Goal: Task Accomplishment & Management: Manage account settings

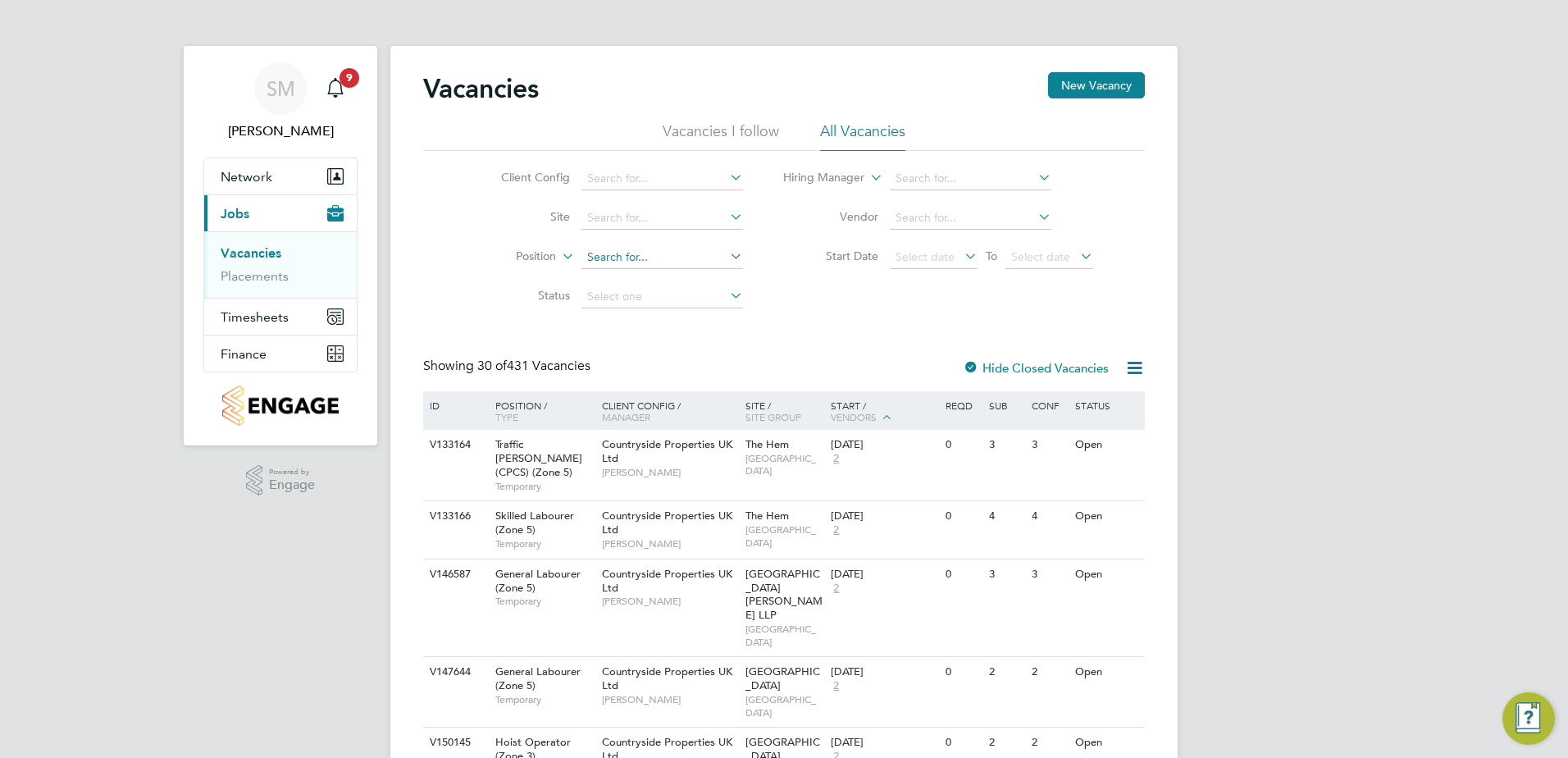
click at [629, 262] on input at bounding box center [662, 257] width 162 height 23
click at [628, 222] on input at bounding box center [662, 218] width 162 height 23
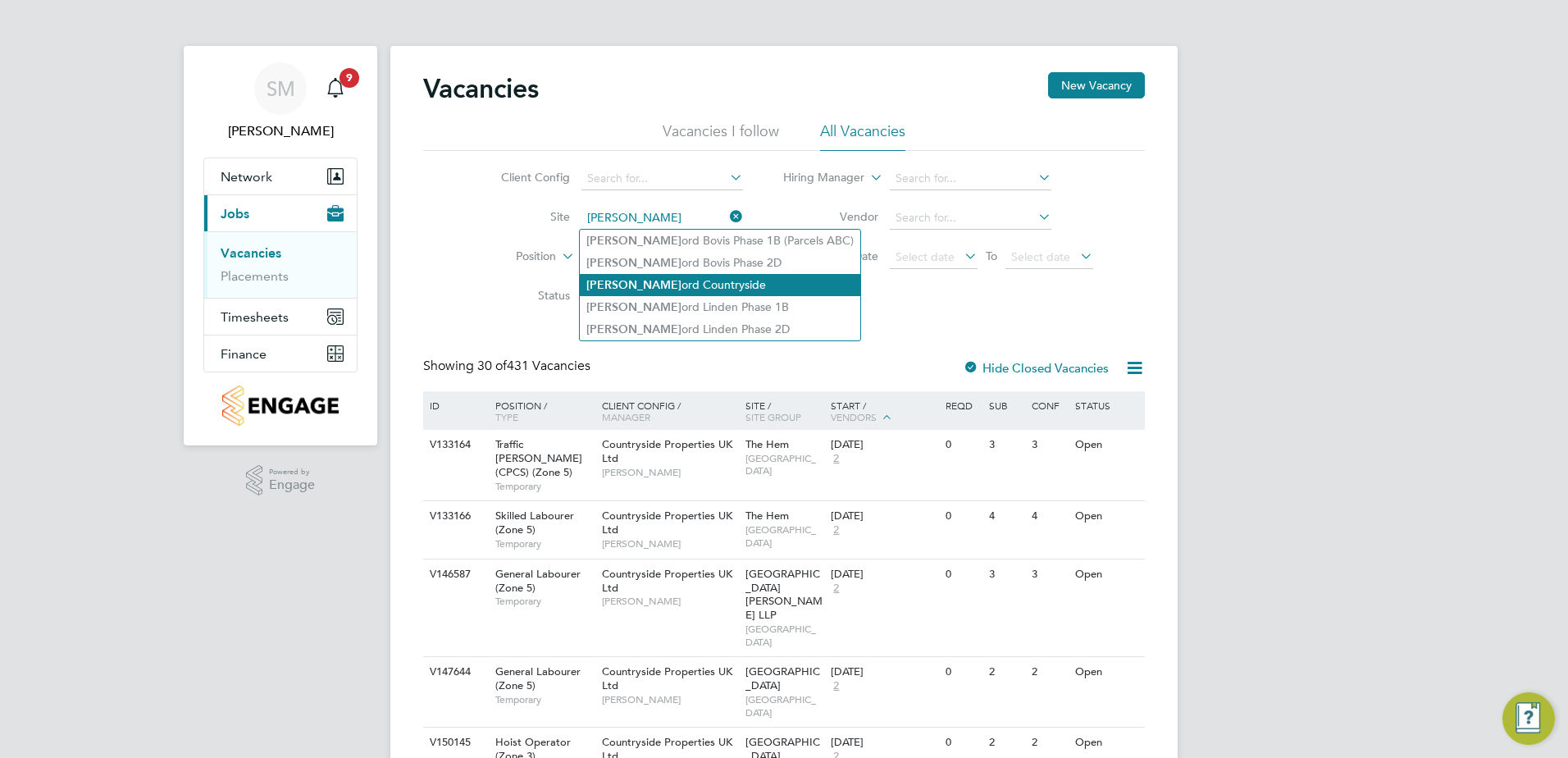
click at [679, 291] on li "Sherf ord Countryside" at bounding box center [719, 285] width 281 height 22
type input "Sherford Countryside"
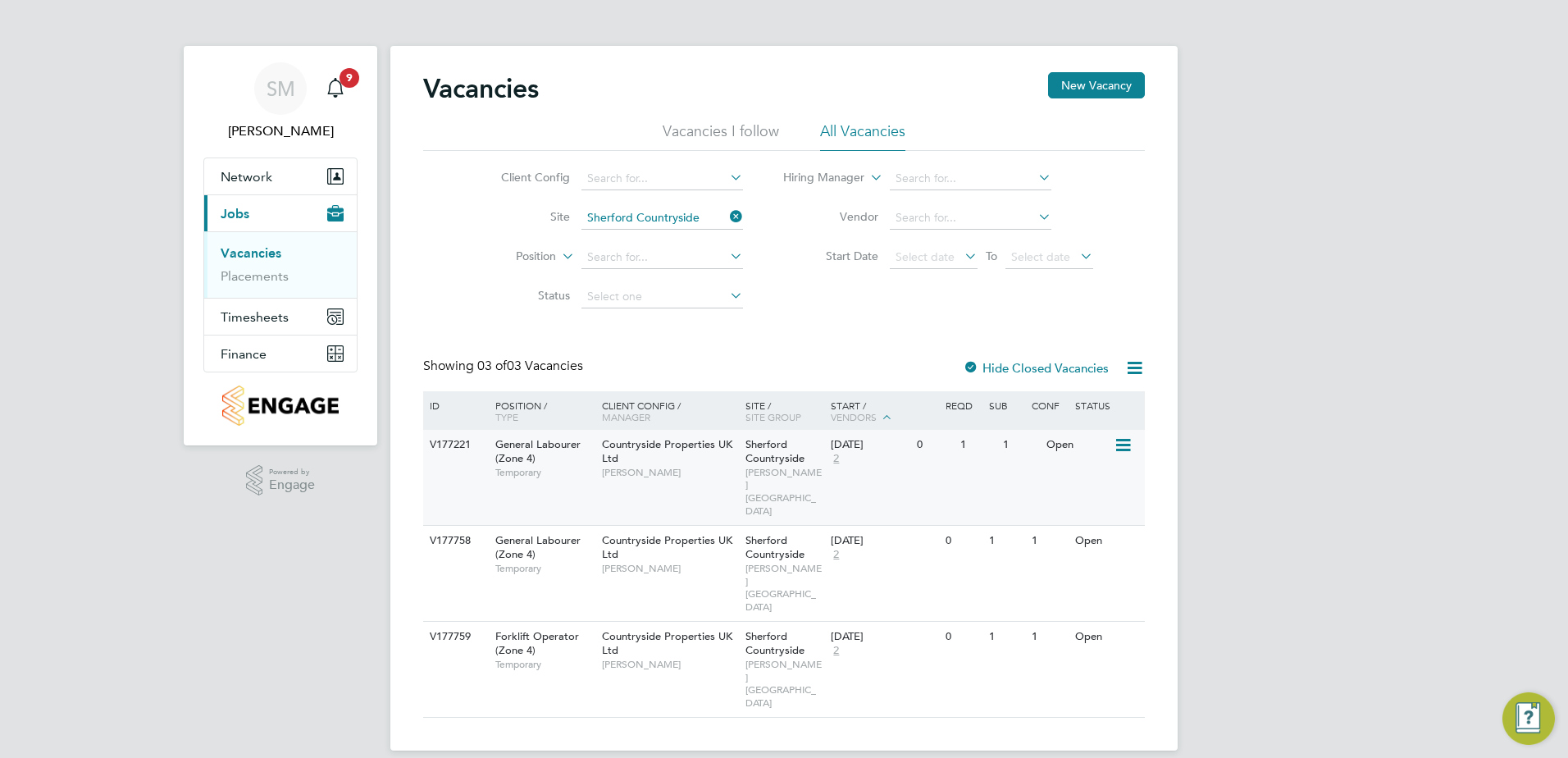
click at [807, 480] on span "CORNWELL SOUTH WEST" at bounding box center [784, 491] width 78 height 51
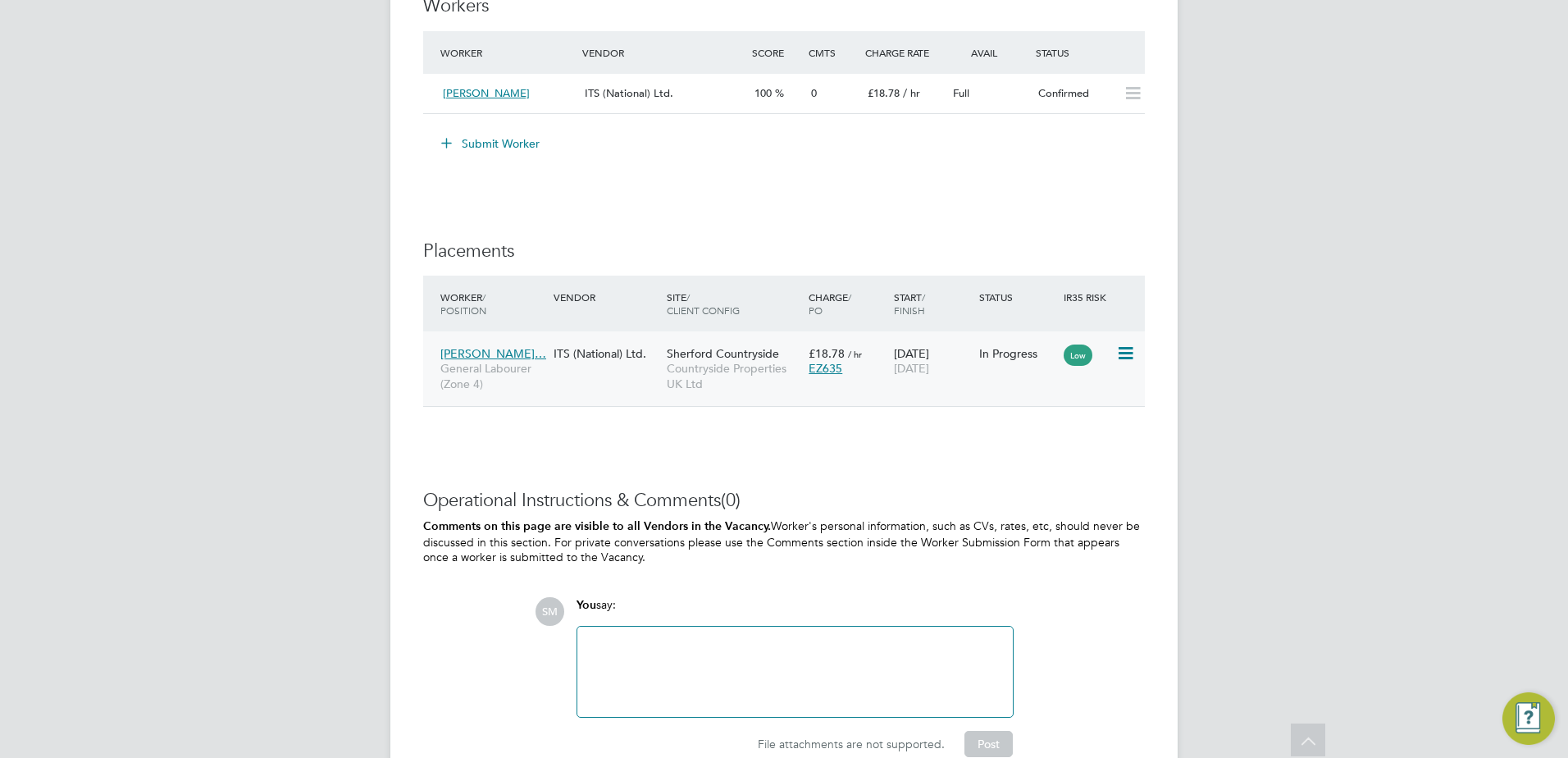
scroll to position [1300, 0]
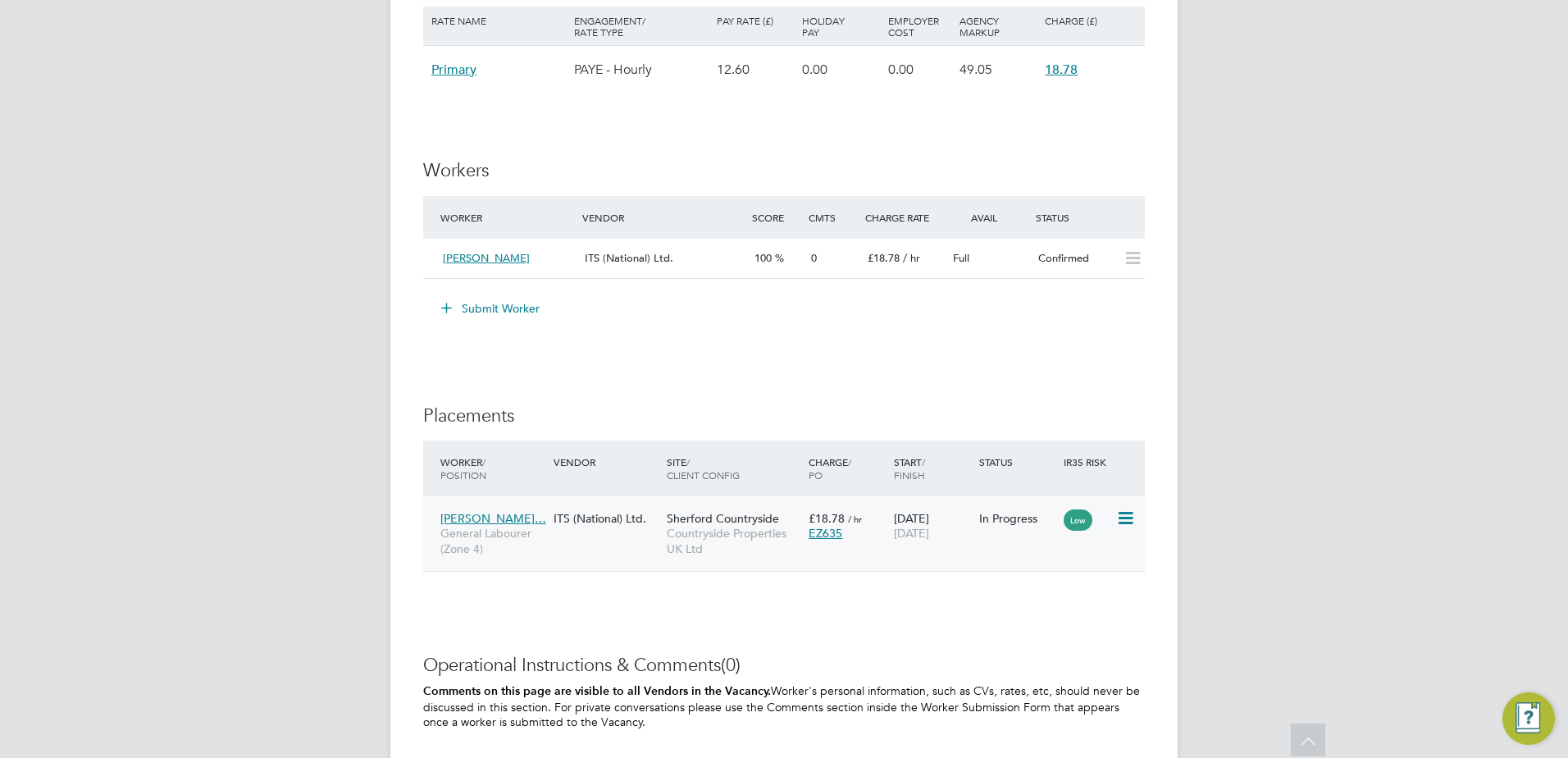
click at [1119, 519] on icon at bounding box center [1124, 518] width 17 height 20
click at [905, 418] on h3 "Placements" at bounding box center [784, 416] width 721 height 24
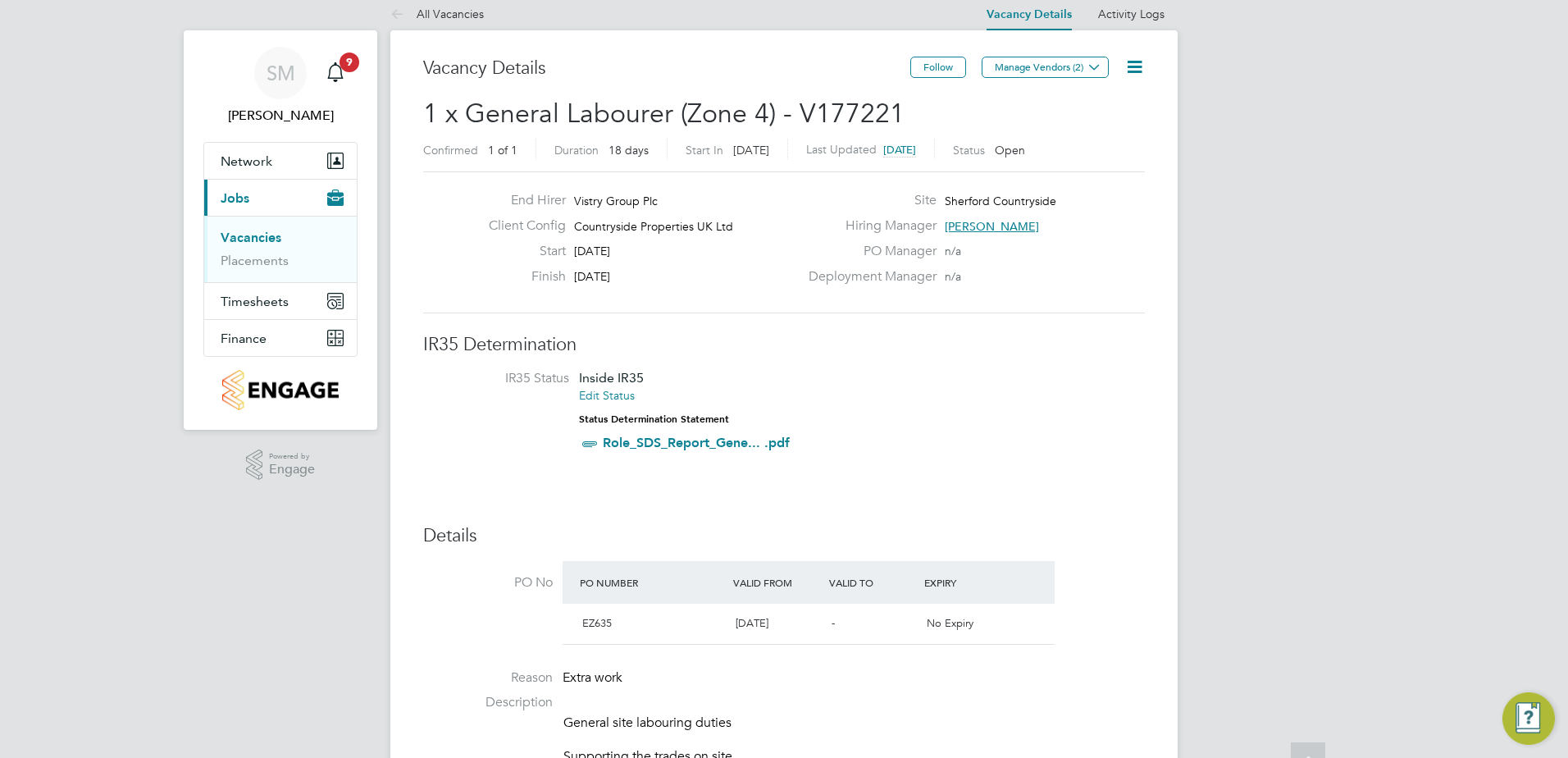
scroll to position [0, 0]
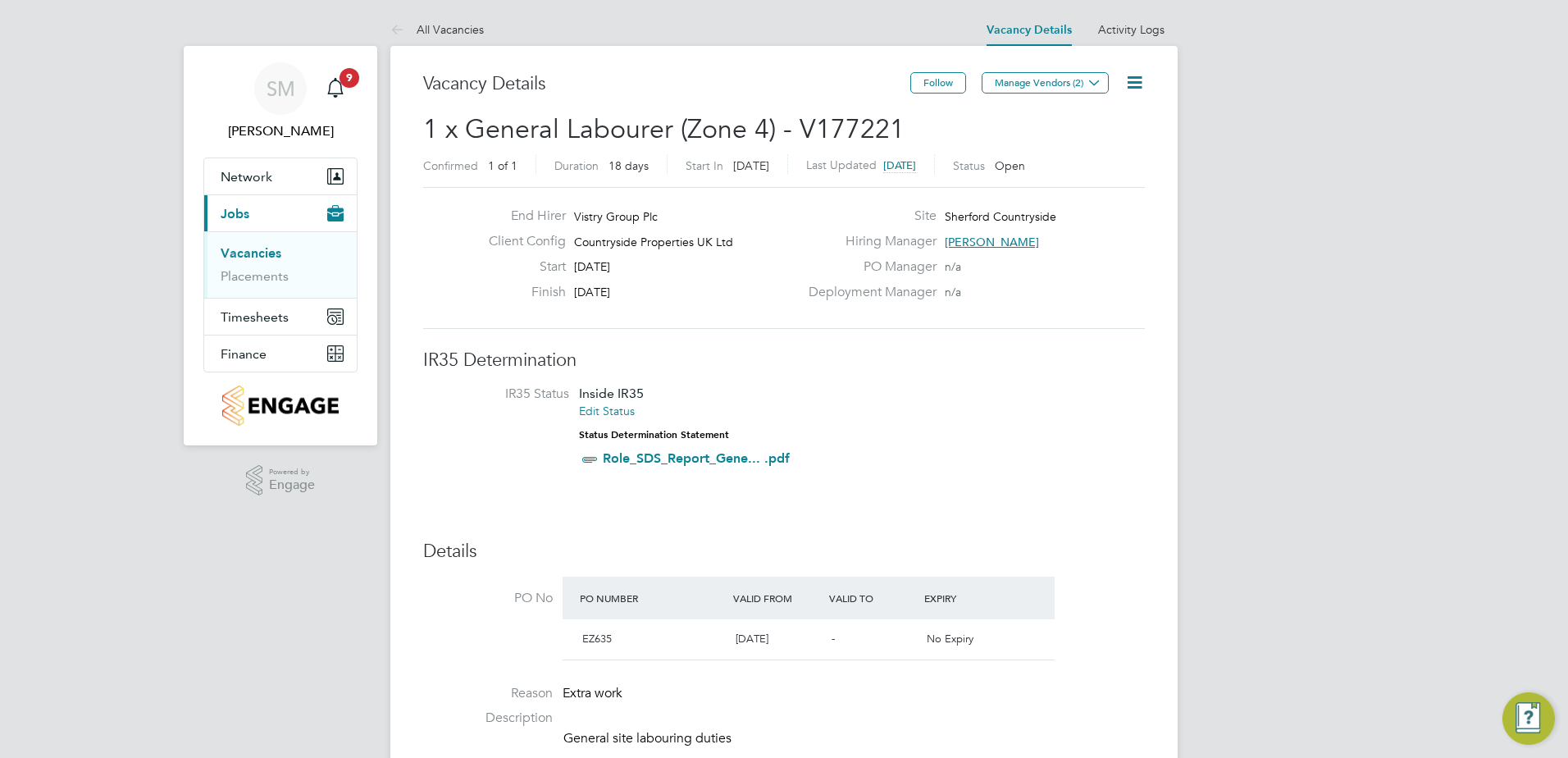
click at [1138, 76] on icon at bounding box center [1134, 82] width 21 height 21
click at [1094, 121] on li "Edit Vacancy e" at bounding box center [1094, 122] width 95 height 23
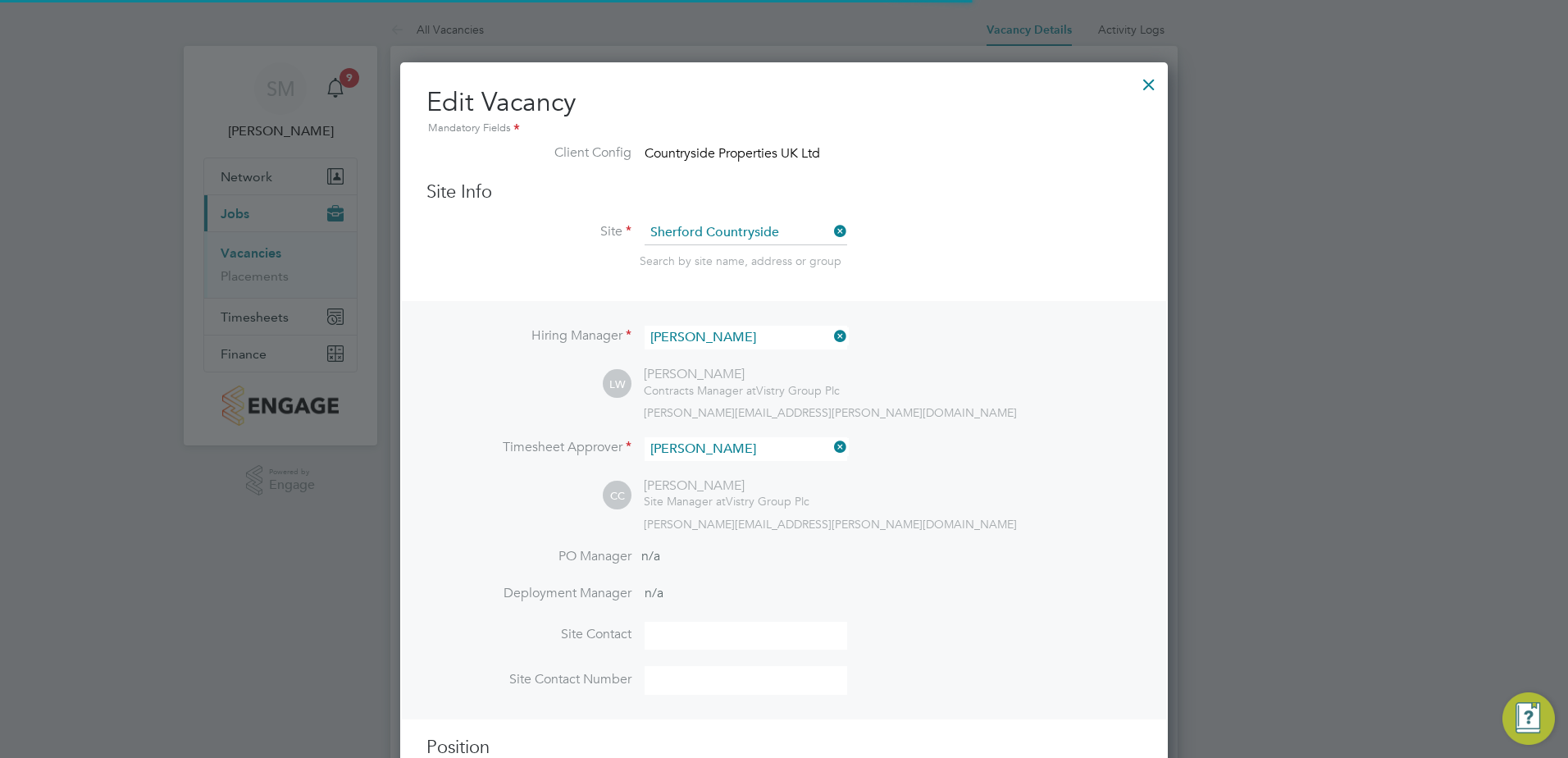
scroll to position [8, 8]
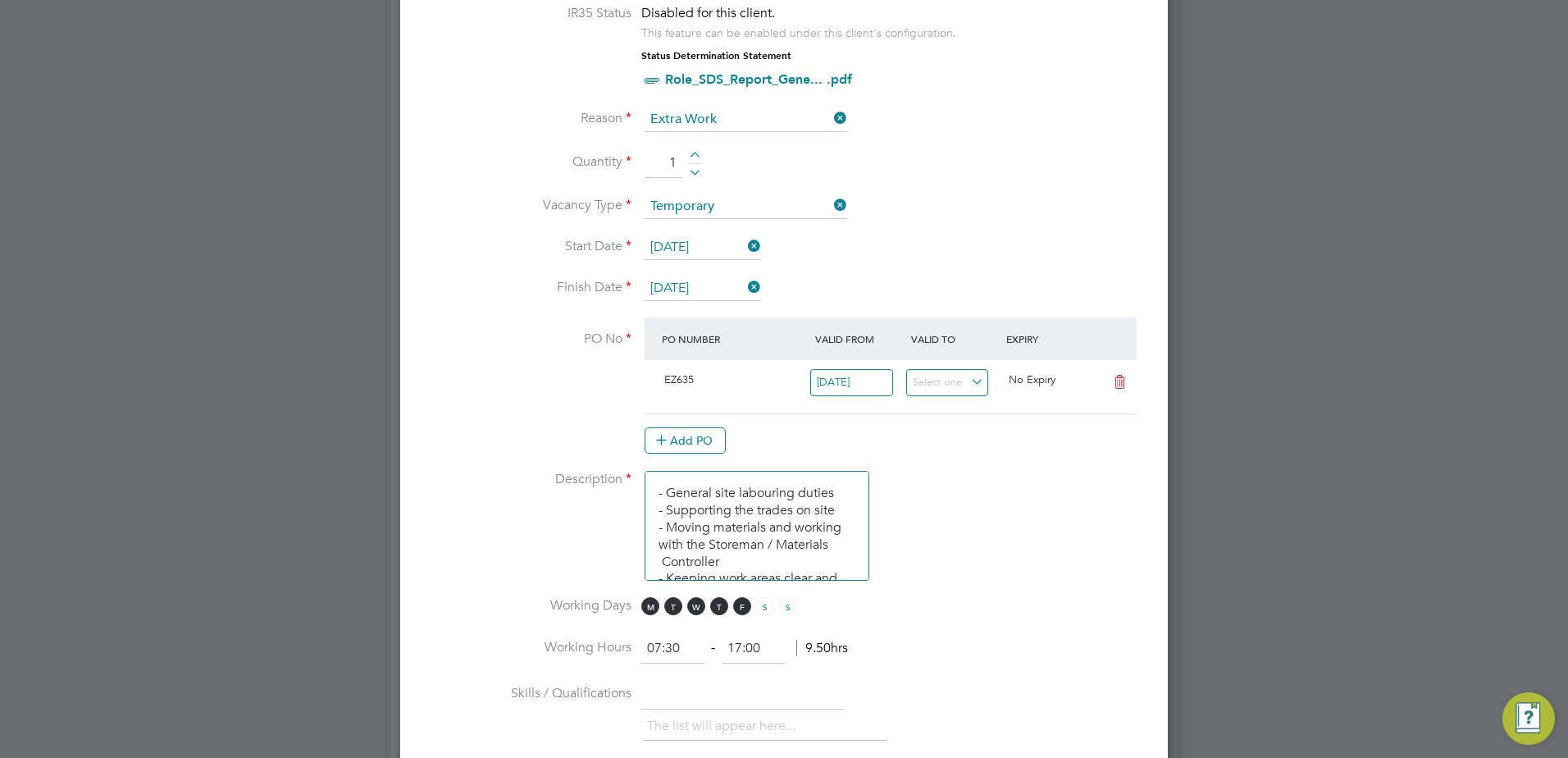
click at [706, 280] on input "[DATE]" at bounding box center [703, 289] width 117 height 25
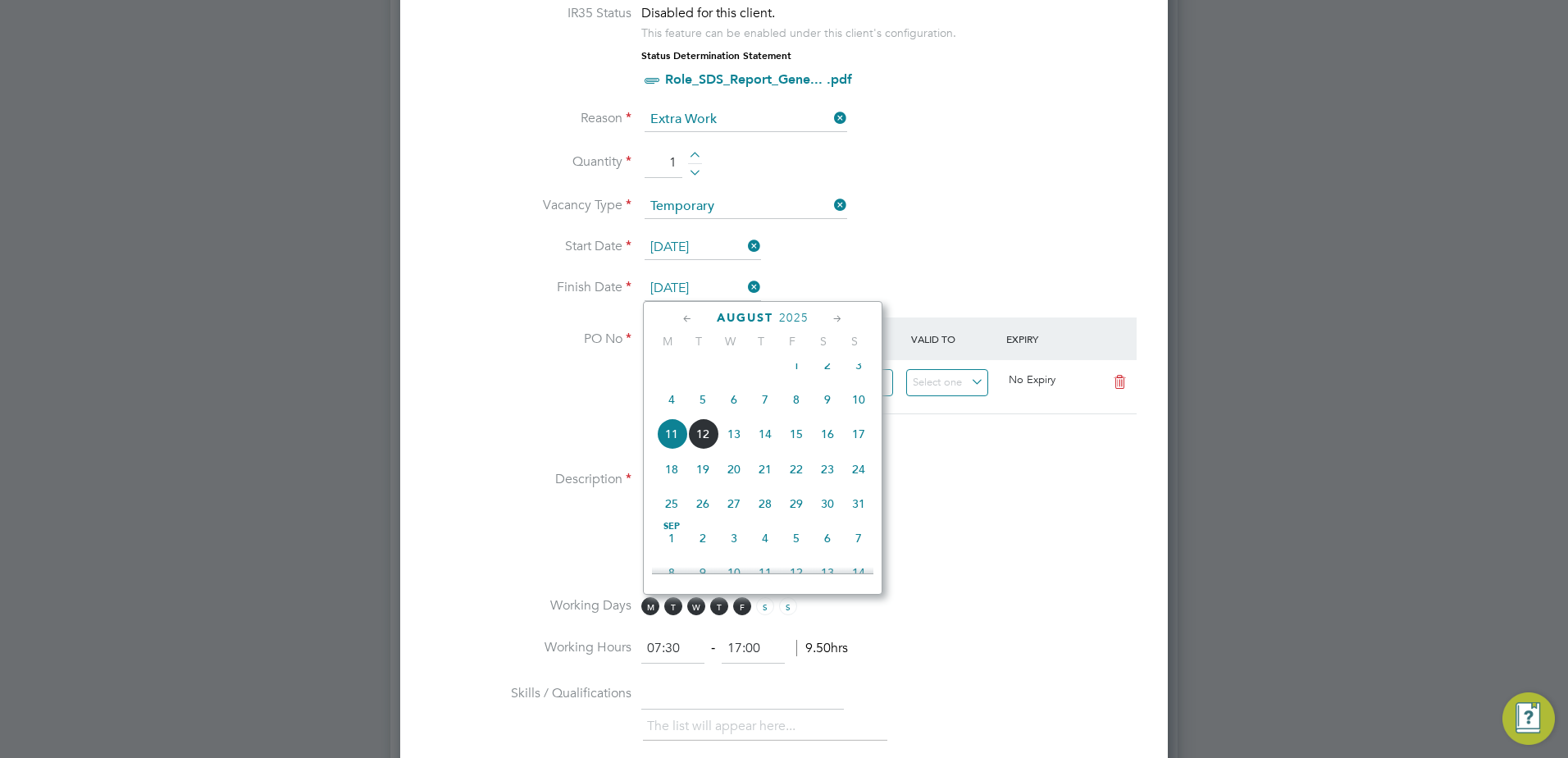
click at [797, 485] on span "22" at bounding box center [795, 468] width 31 height 31
type input "[DATE]"
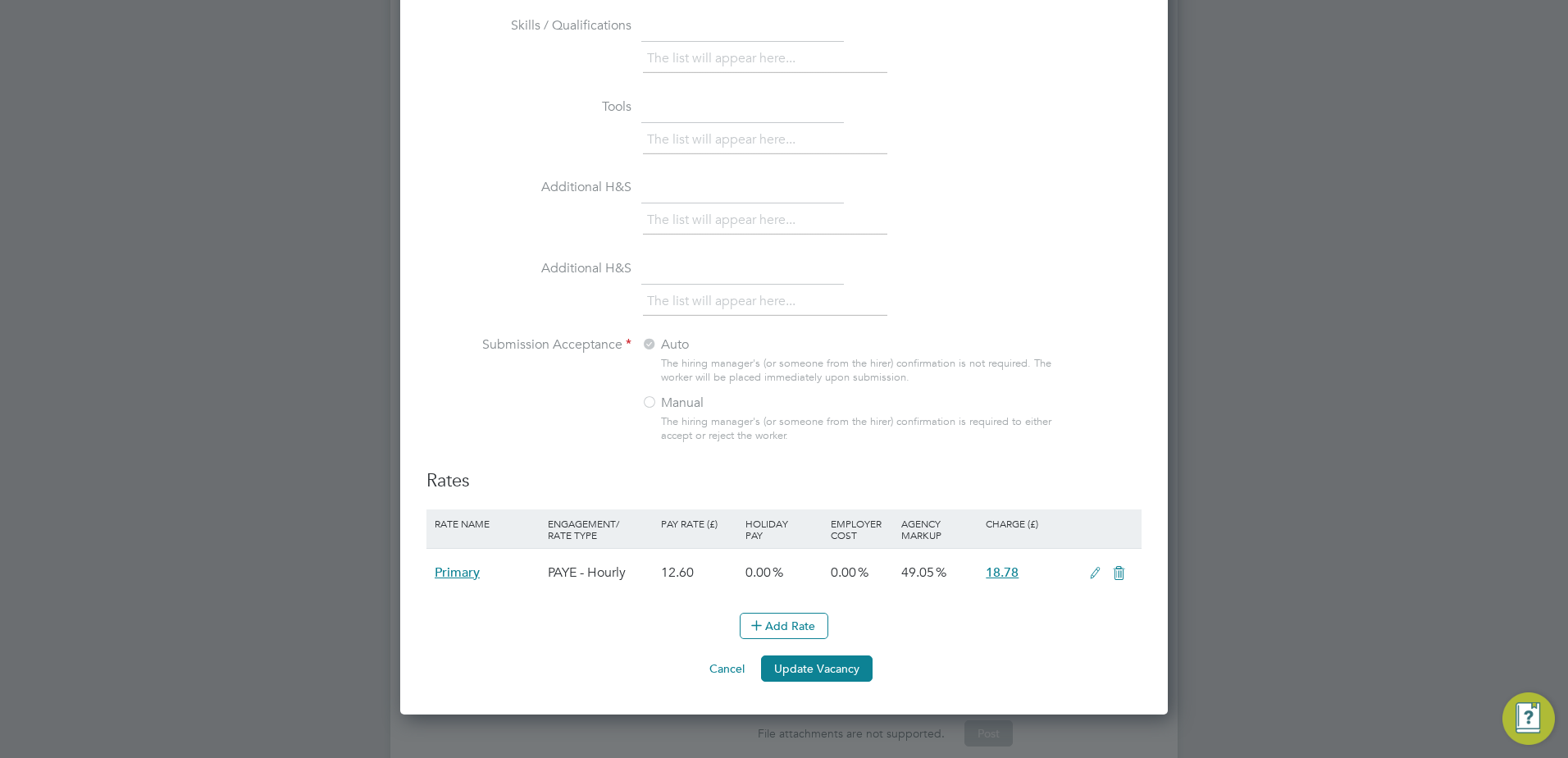
scroll to position [1546, 0]
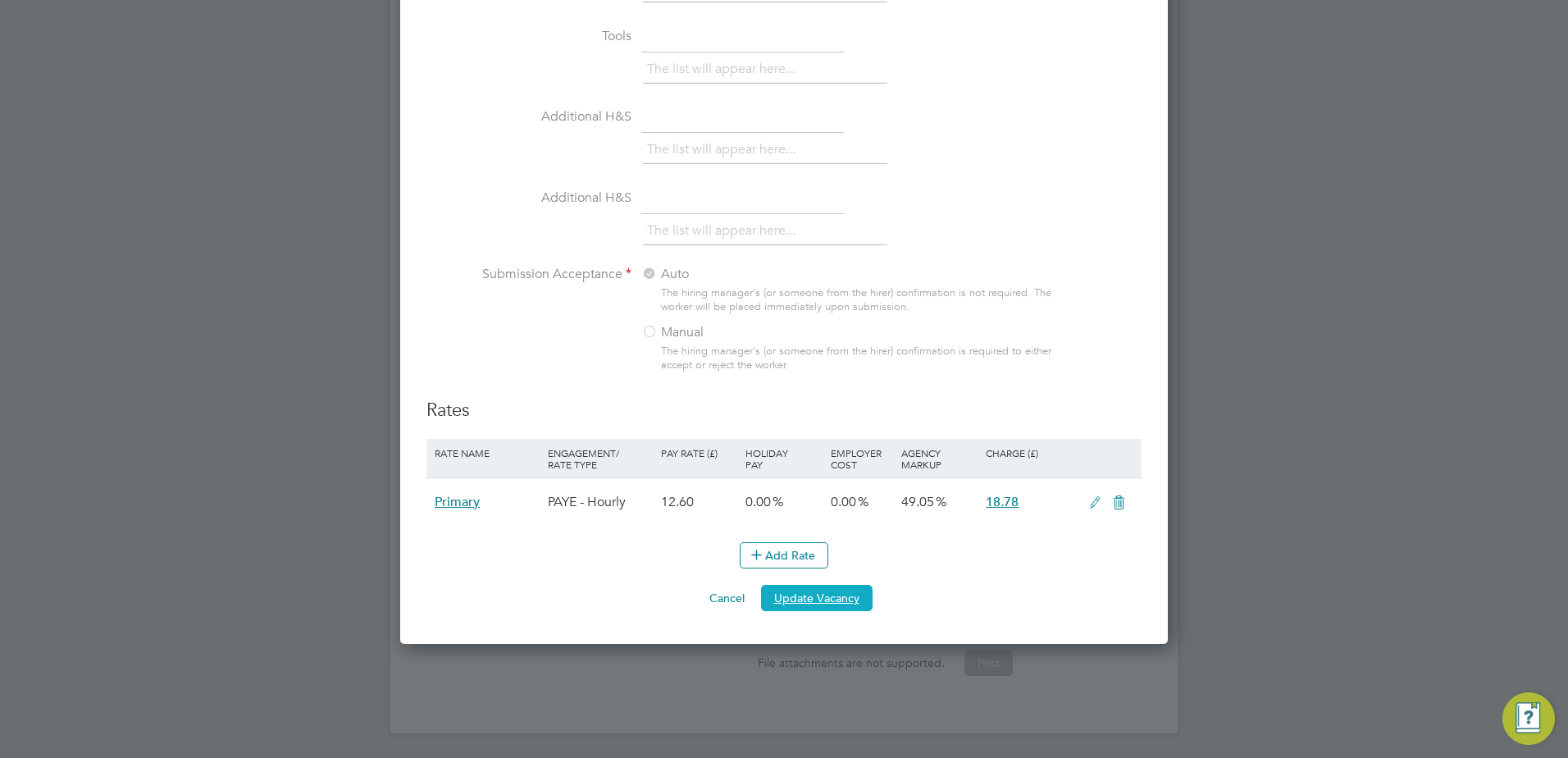
click at [794, 601] on button "Update Vacancy" at bounding box center [817, 598] width 112 height 27
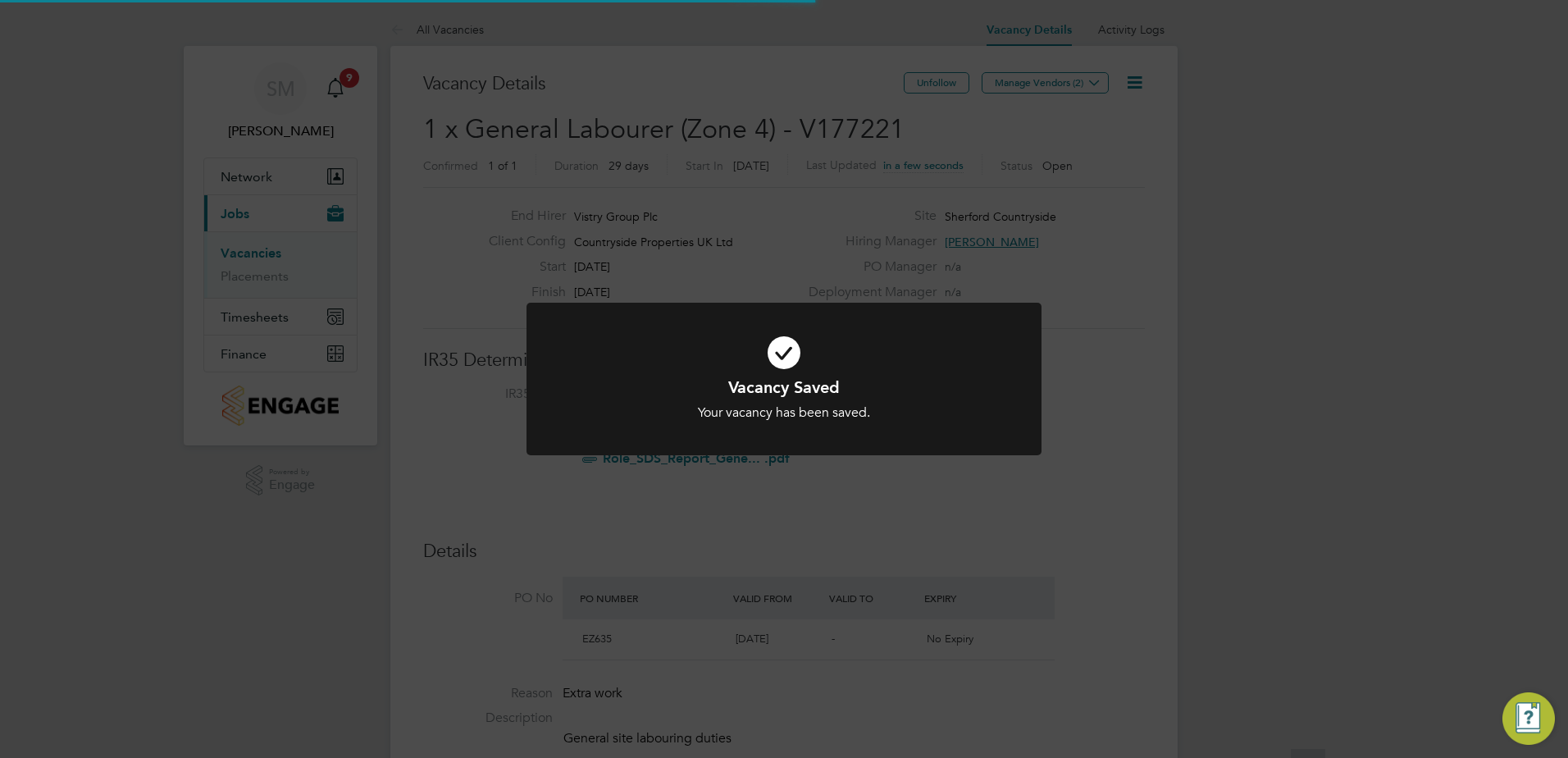
scroll to position [48, 143]
